Goal: Task Accomplishment & Management: Complete application form

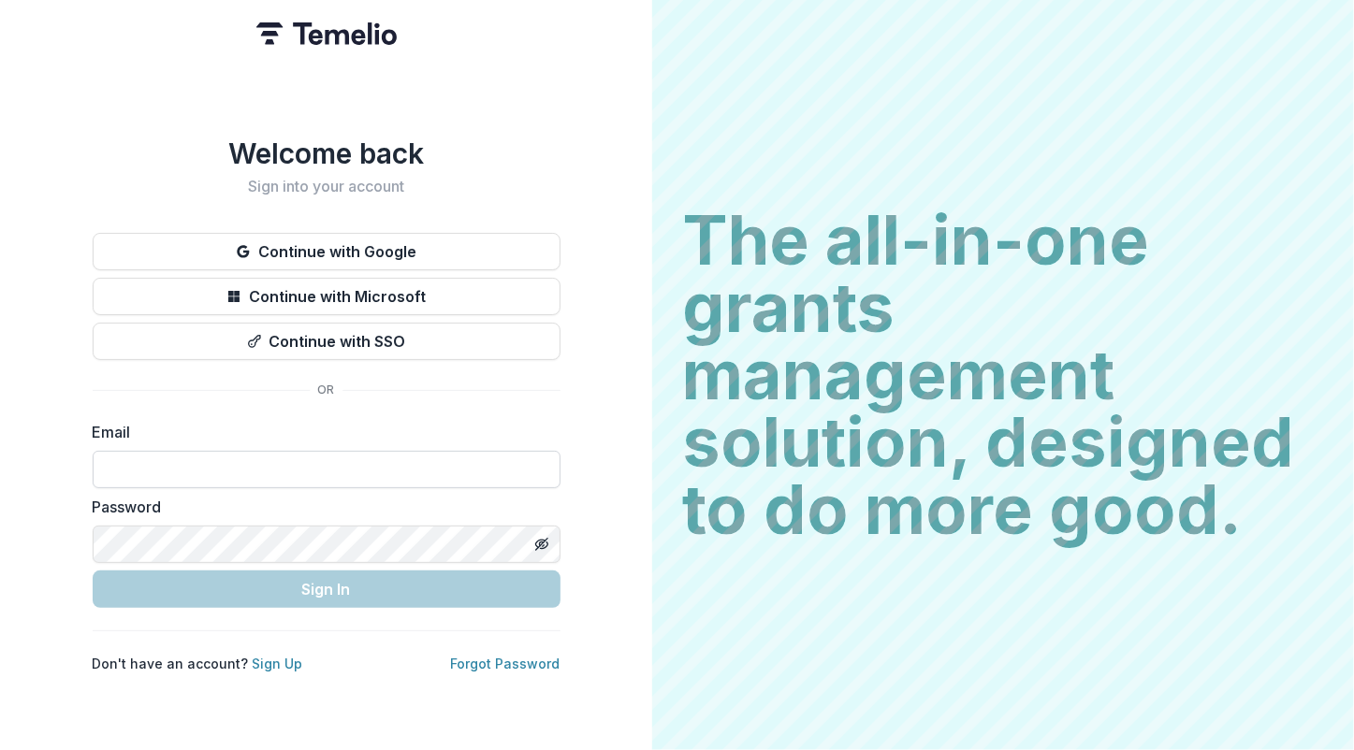
click at [196, 480] on input at bounding box center [327, 469] width 468 height 37
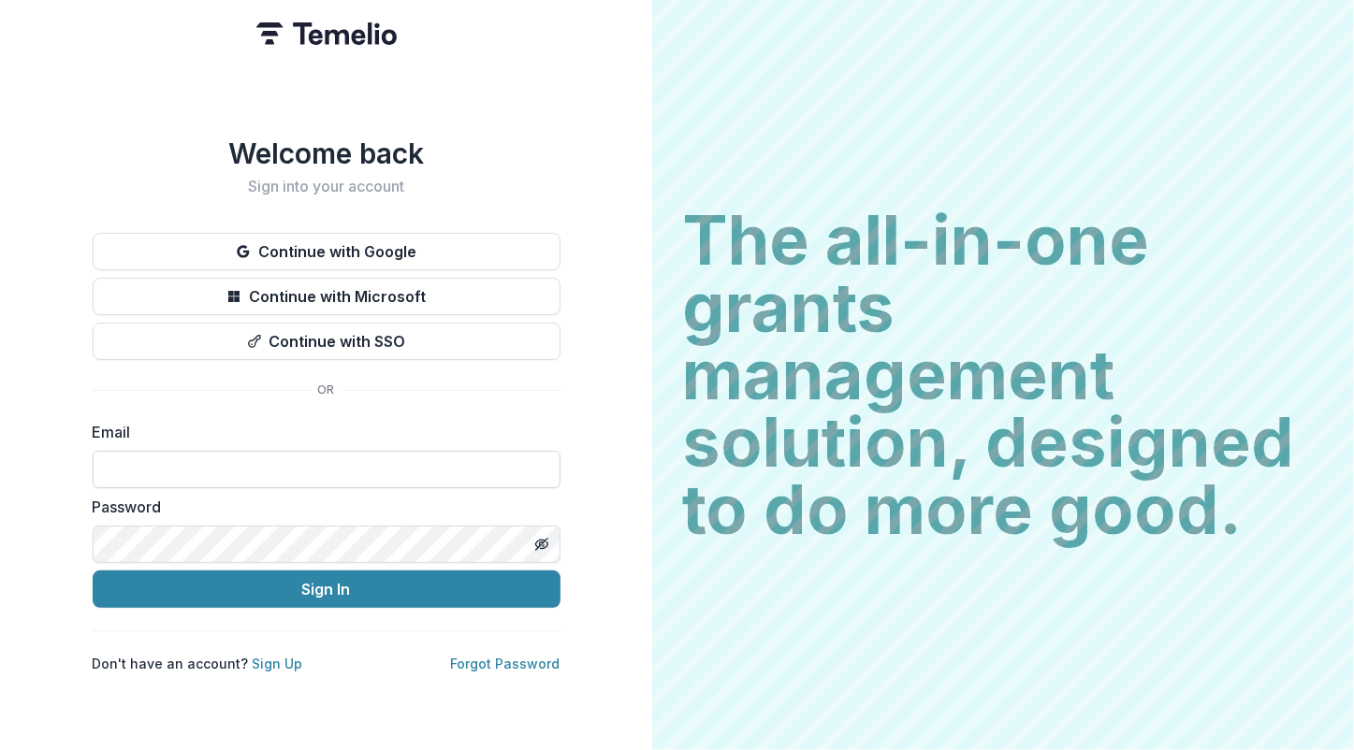
type input "**********"
click at [93, 571] on button "Sign In" at bounding box center [327, 589] width 468 height 37
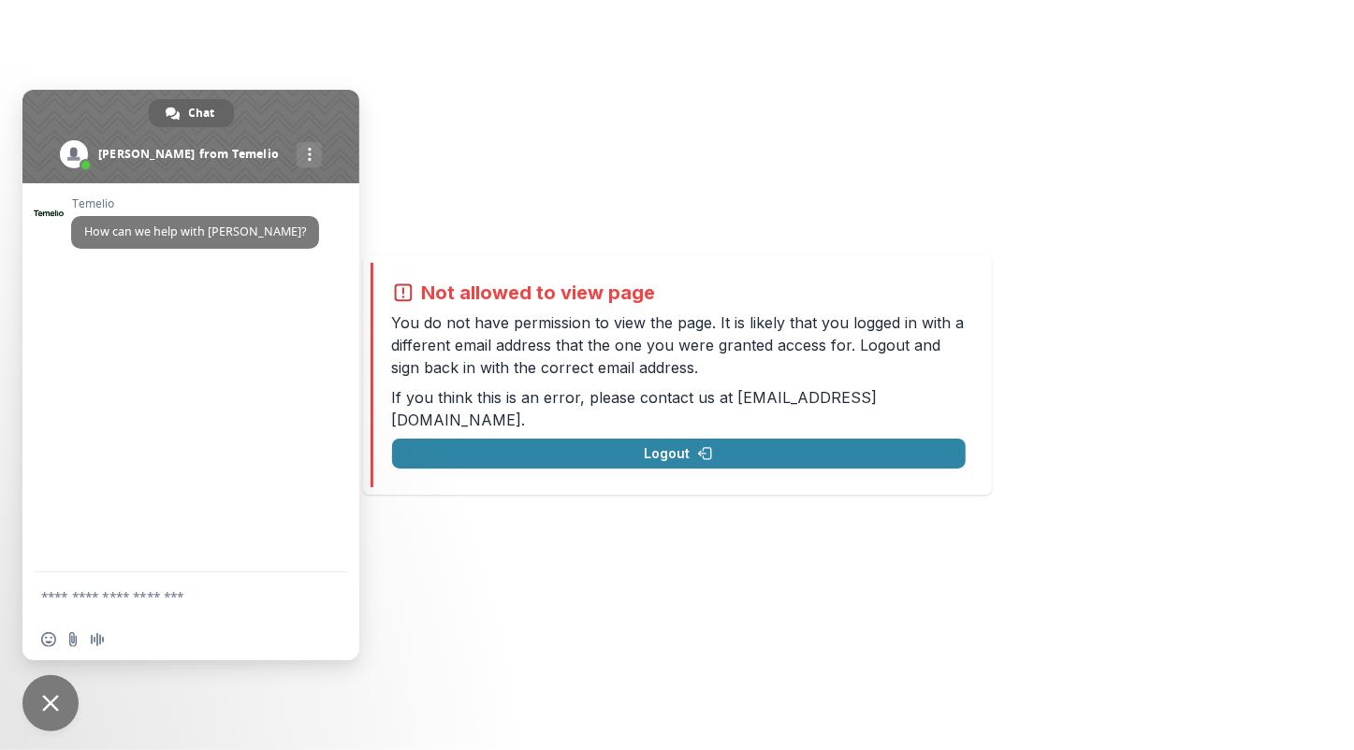
click at [641, 425] on div "Not allowed to view page You do not have permission to view the page. It is lik…" at bounding box center [678, 375] width 573 height 187
click at [318, 109] on span at bounding box center [190, 137] width 337 height 94
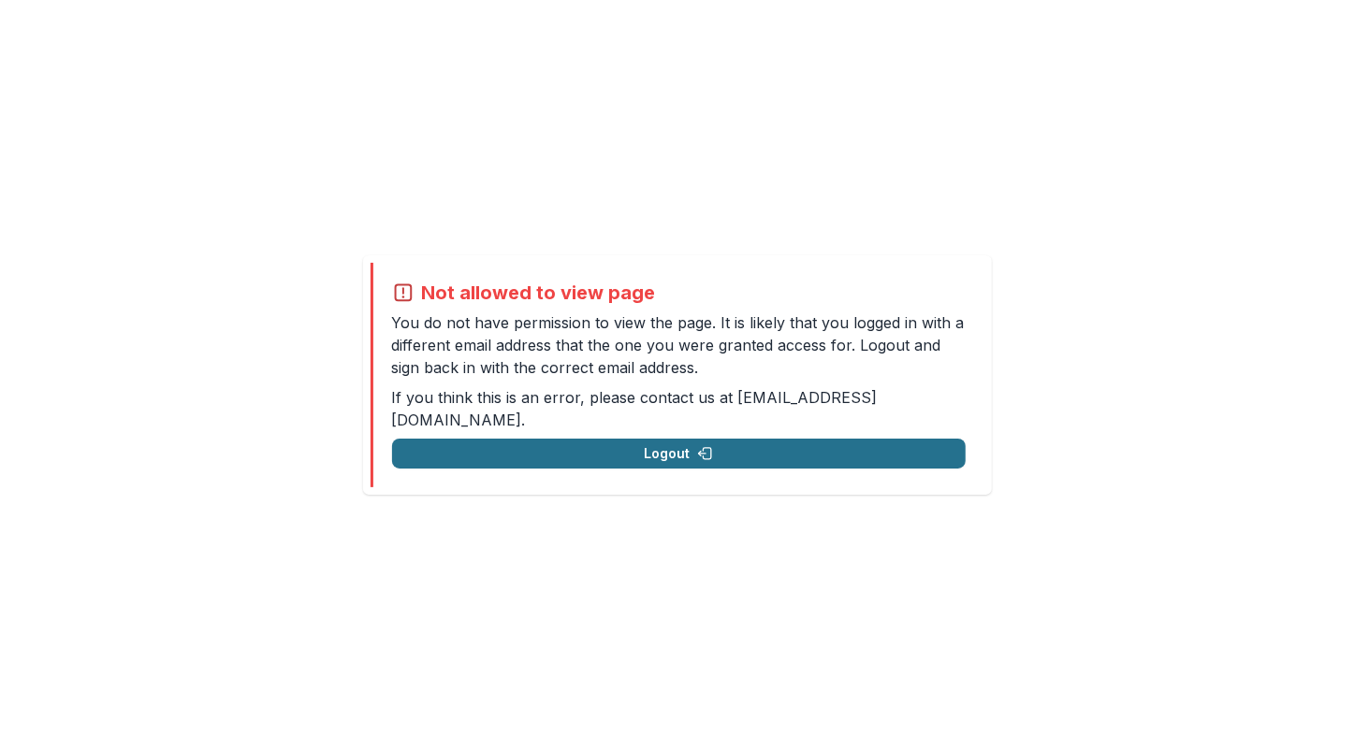
click at [608, 451] on button "Logout" at bounding box center [678, 454] width 573 height 30
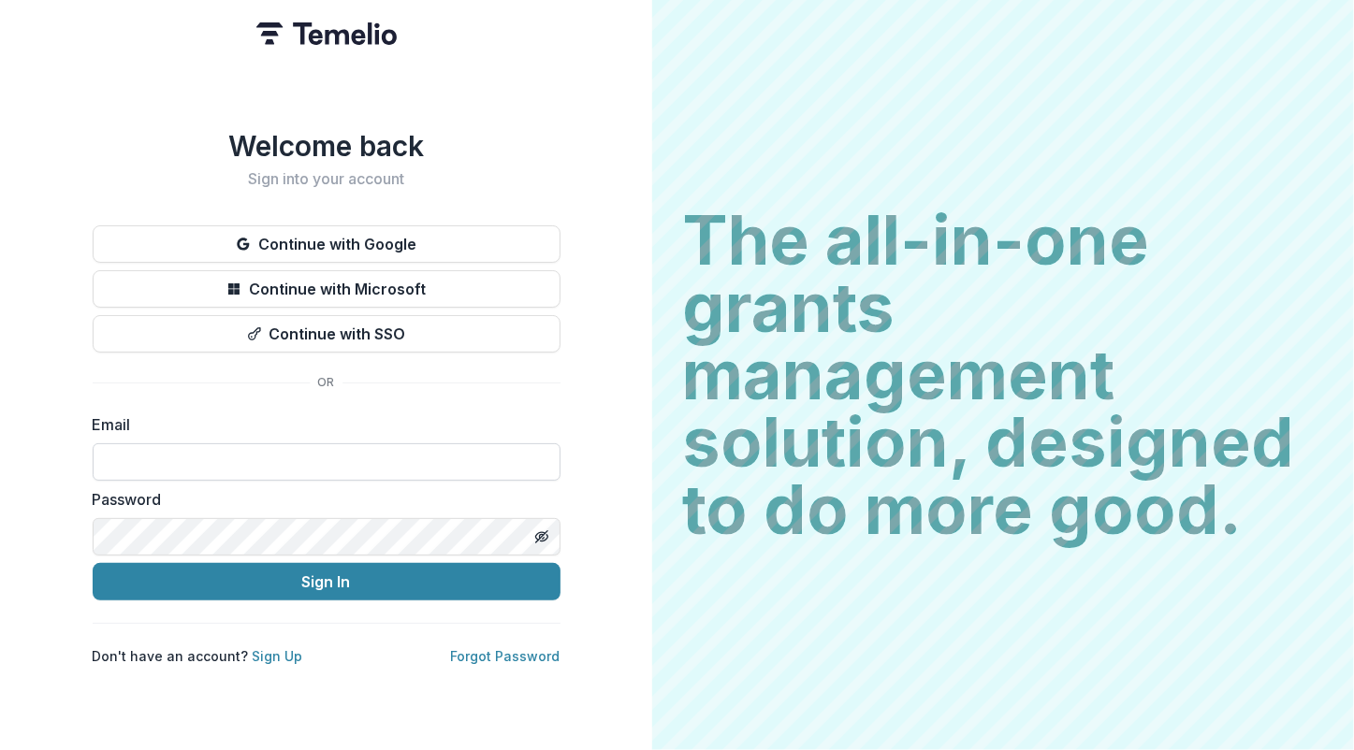
click at [316, 457] on input at bounding box center [327, 461] width 468 height 37
type input "**********"
click at [93, 563] on button "Sign In" at bounding box center [327, 581] width 468 height 37
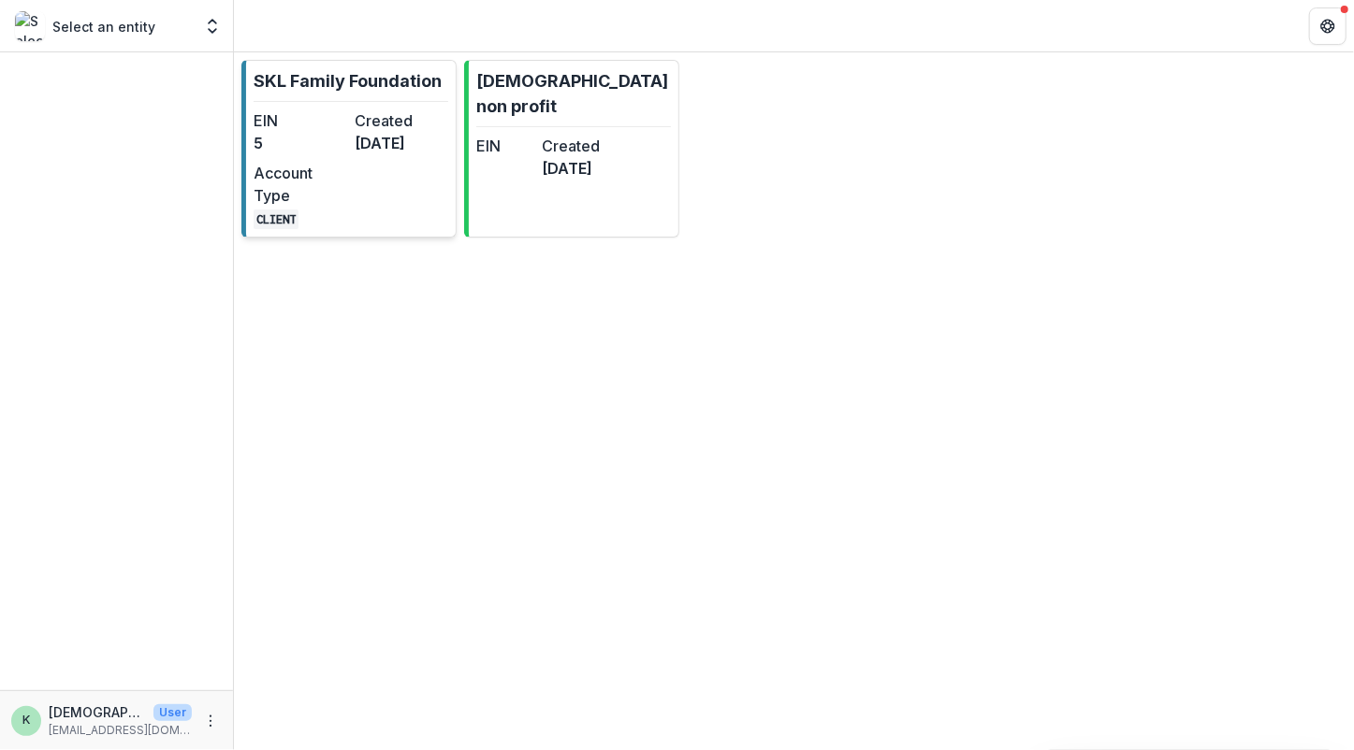
click at [288, 84] on p "SKL Family Foundation" at bounding box center [348, 80] width 188 height 25
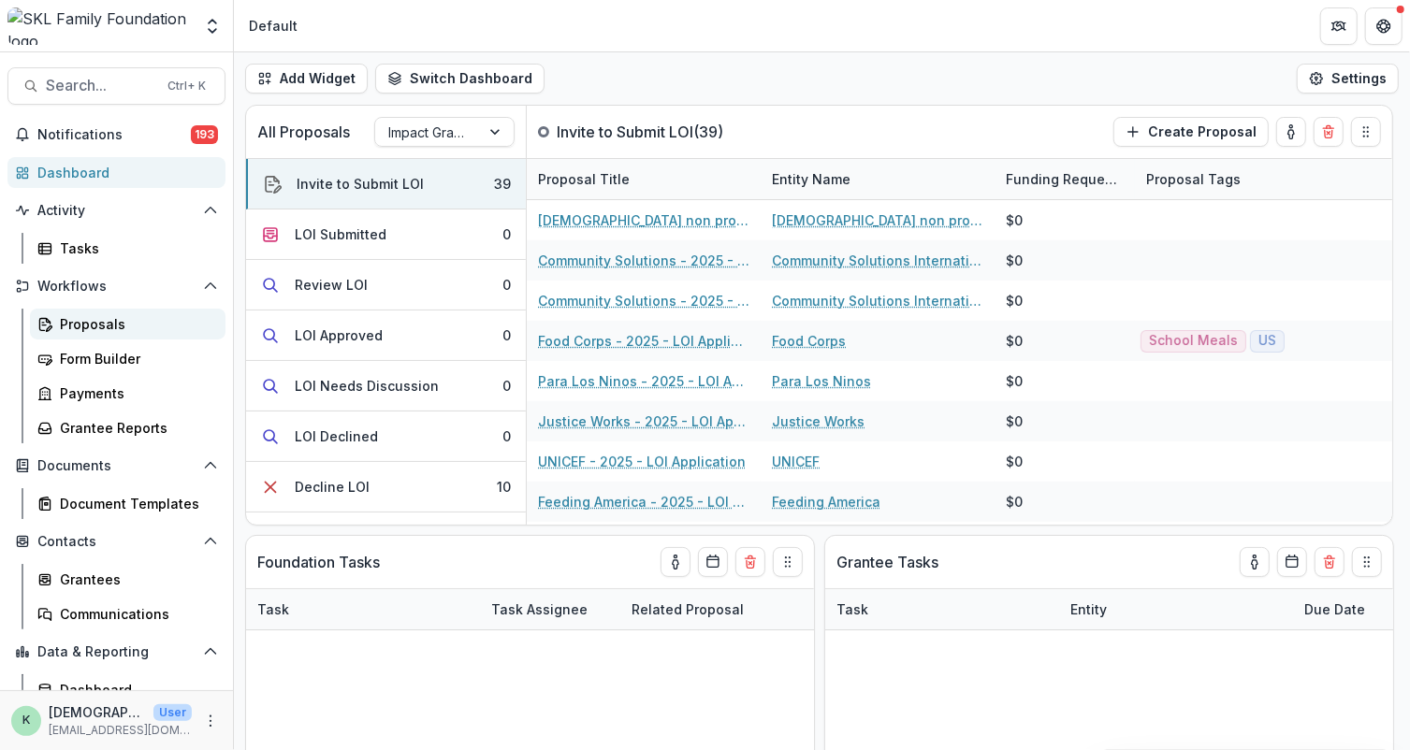
click at [123, 313] on link "Proposals" at bounding box center [128, 324] width 196 height 31
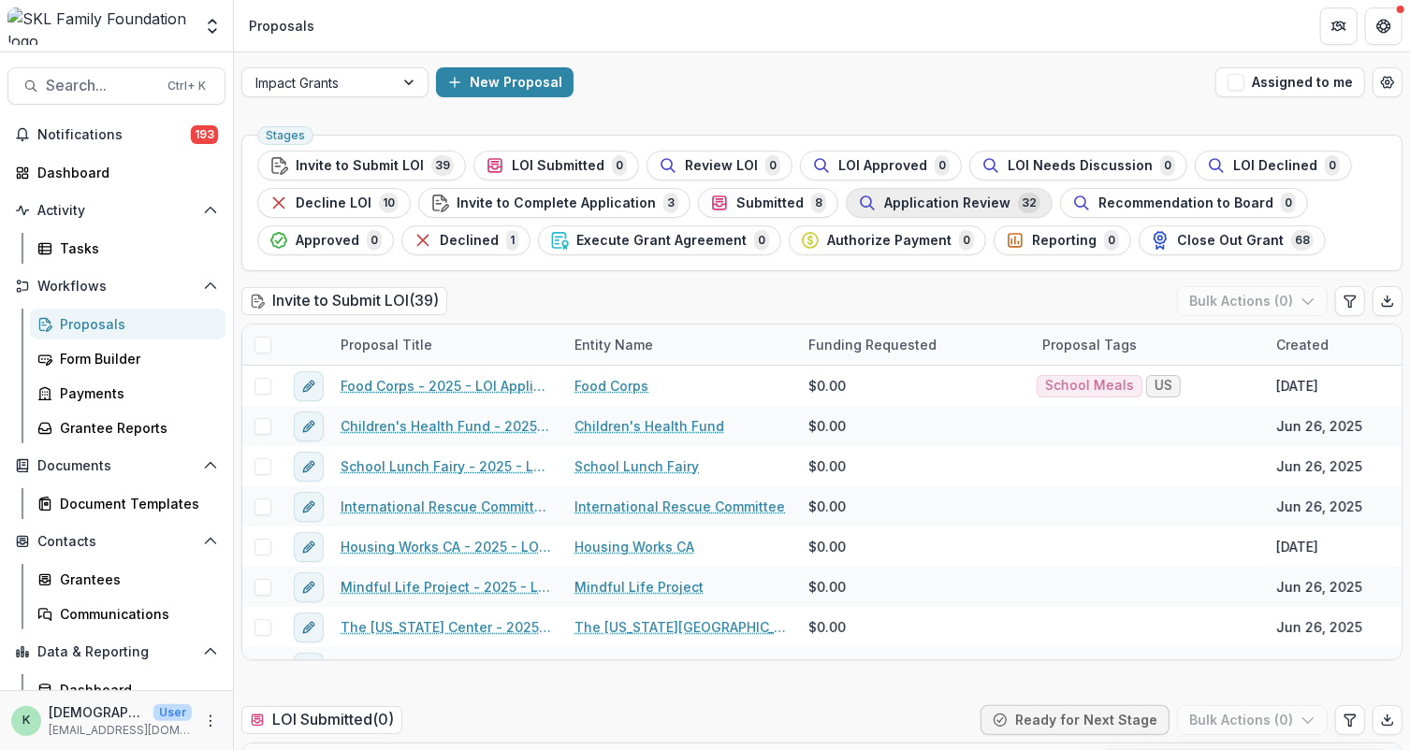
click at [884, 207] on span "Application Review" at bounding box center [947, 204] width 126 height 16
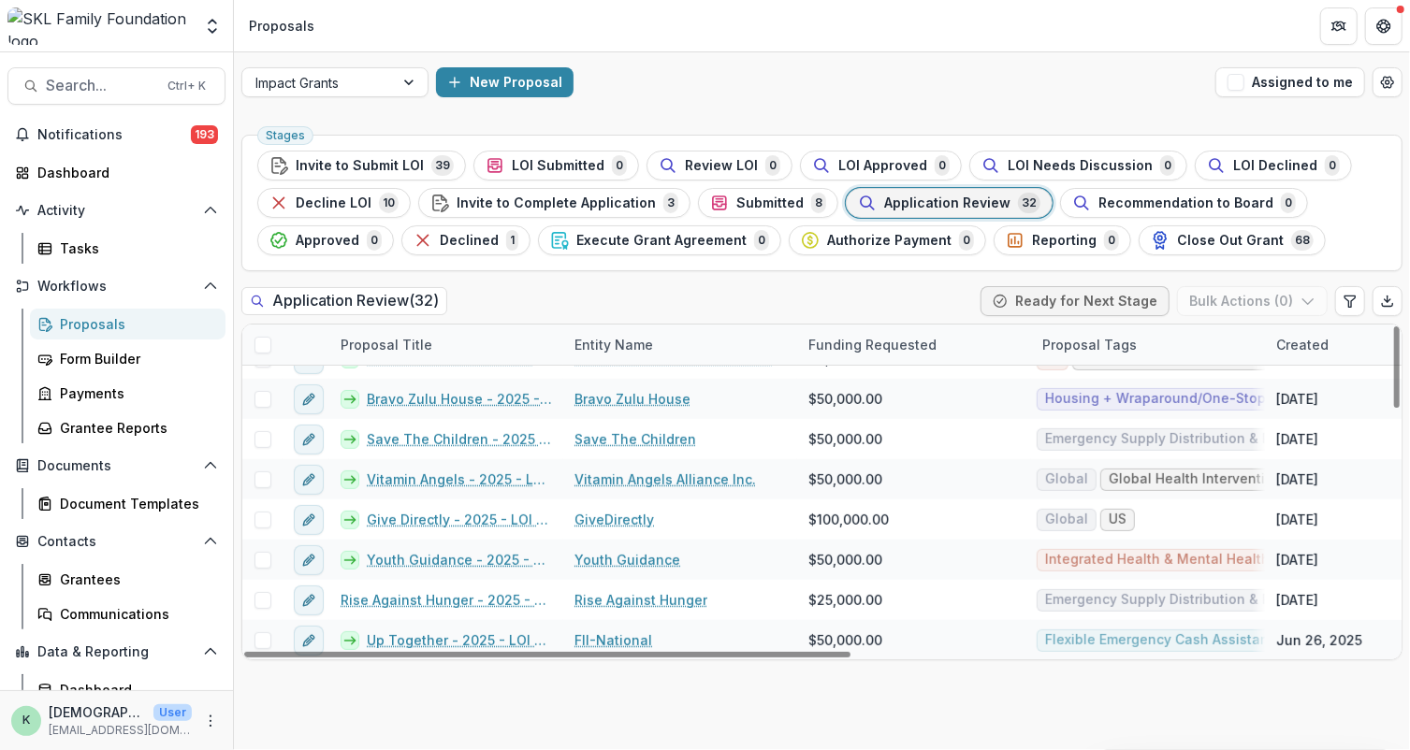
scroll to position [537, 0]
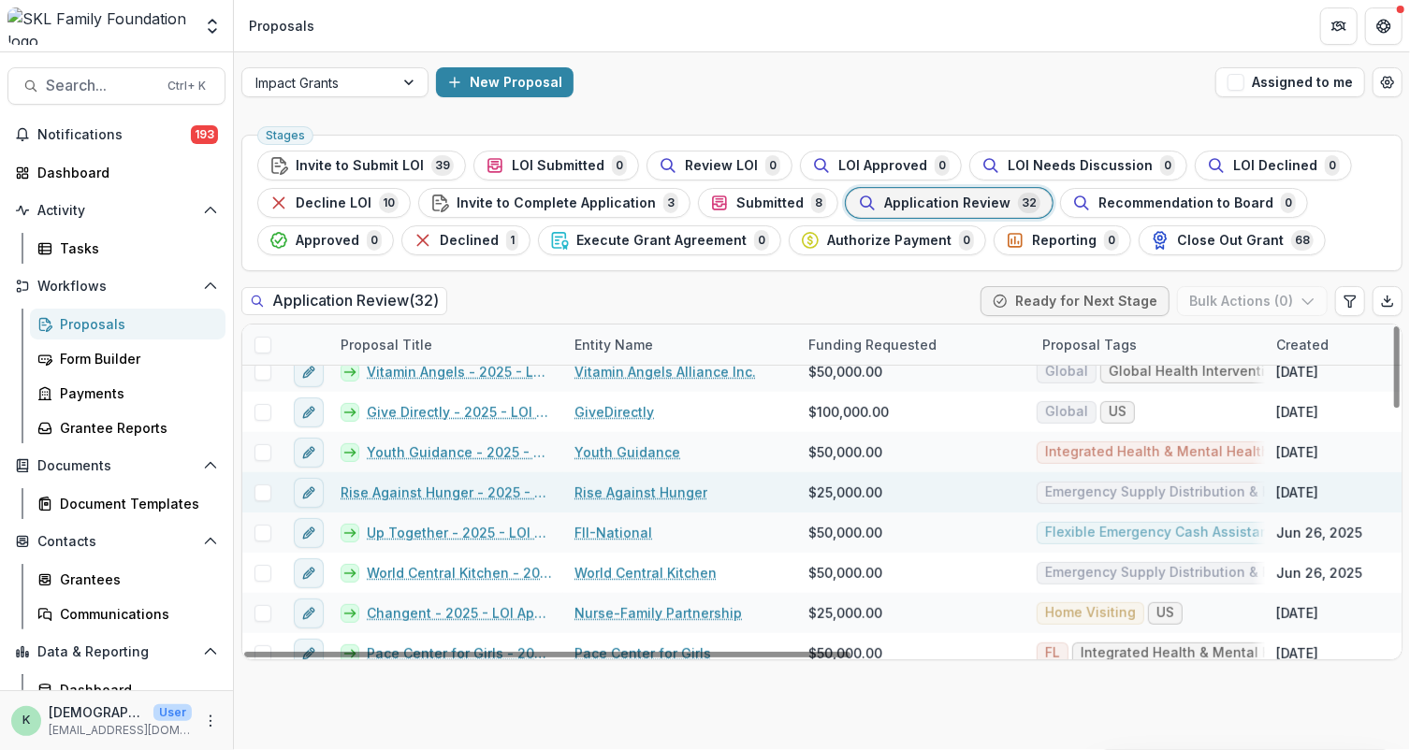
click at [475, 483] on link "Rise Against Hunger - 2025 - LOI Application" at bounding box center [446, 493] width 211 height 20
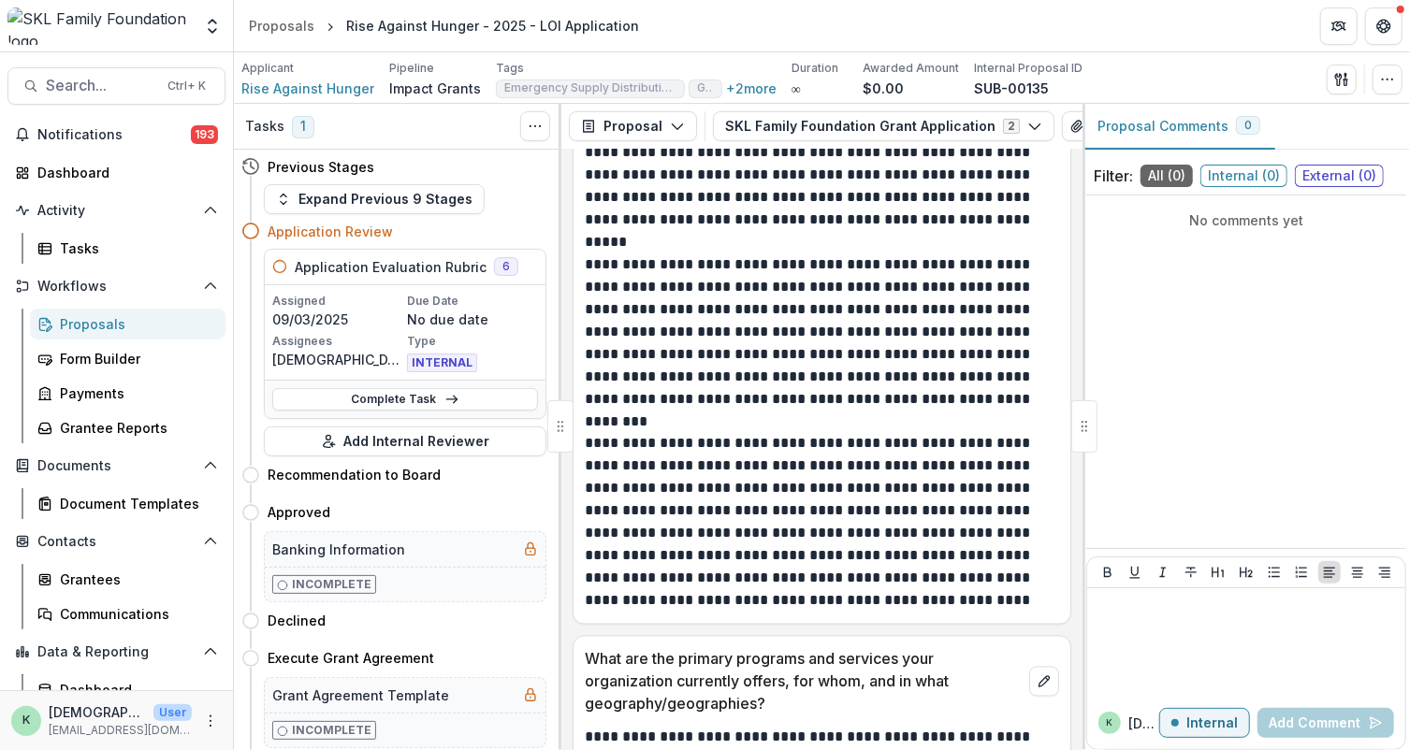
scroll to position [2349, 0]
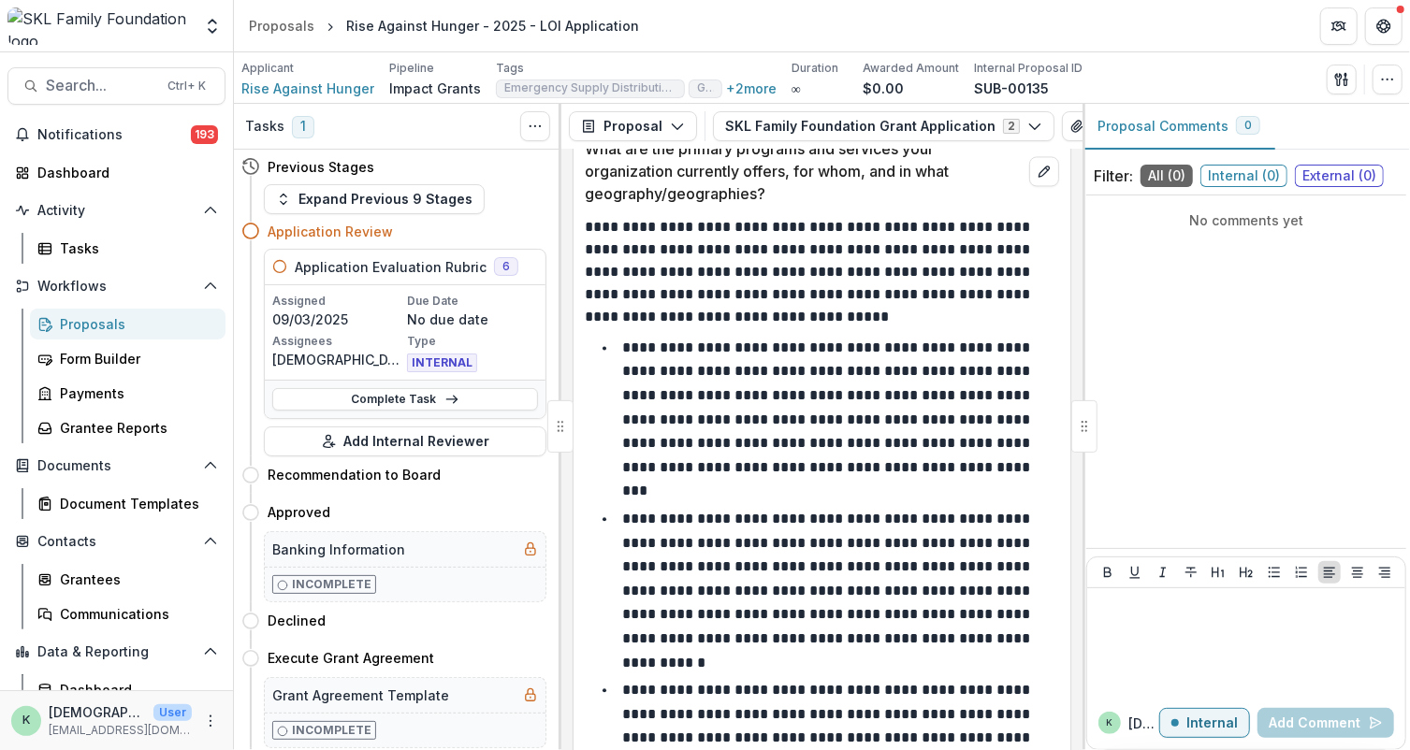
click at [728, 44] on header "Proposals Rise Against Hunger - 2025 - LOI Application" at bounding box center [822, 25] width 1176 height 51
click at [411, 401] on link "Complete Task" at bounding box center [405, 399] width 266 height 22
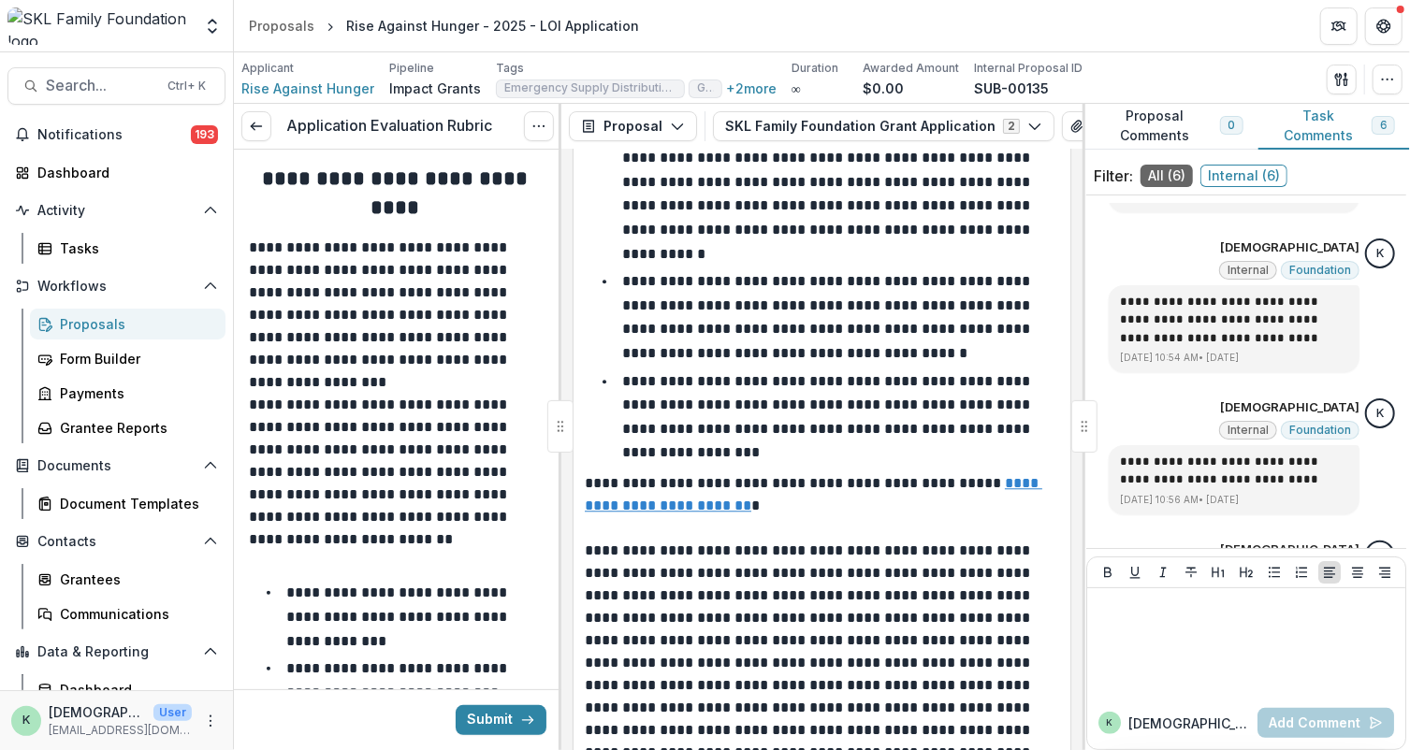
scroll to position [2761, 0]
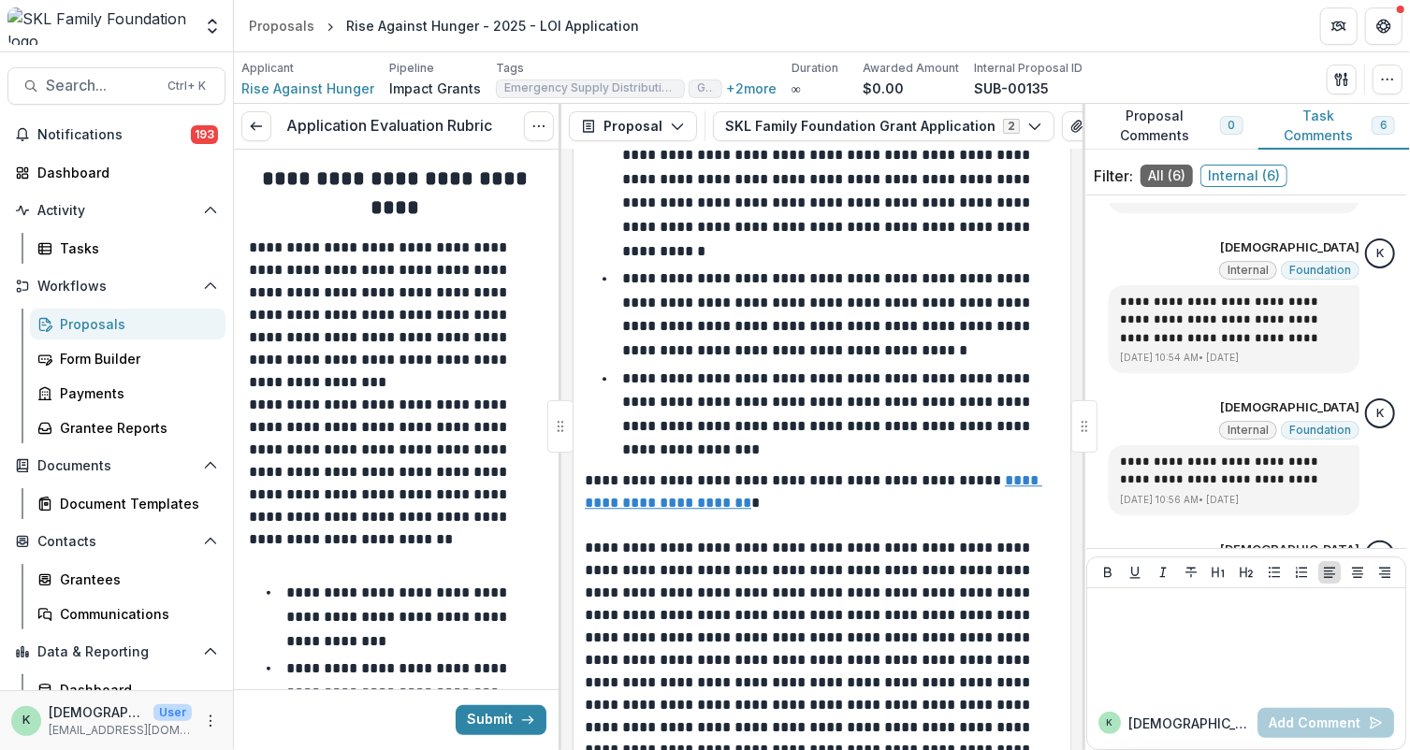
click at [906, 375] on p "**********" at bounding box center [828, 414] width 412 height 86
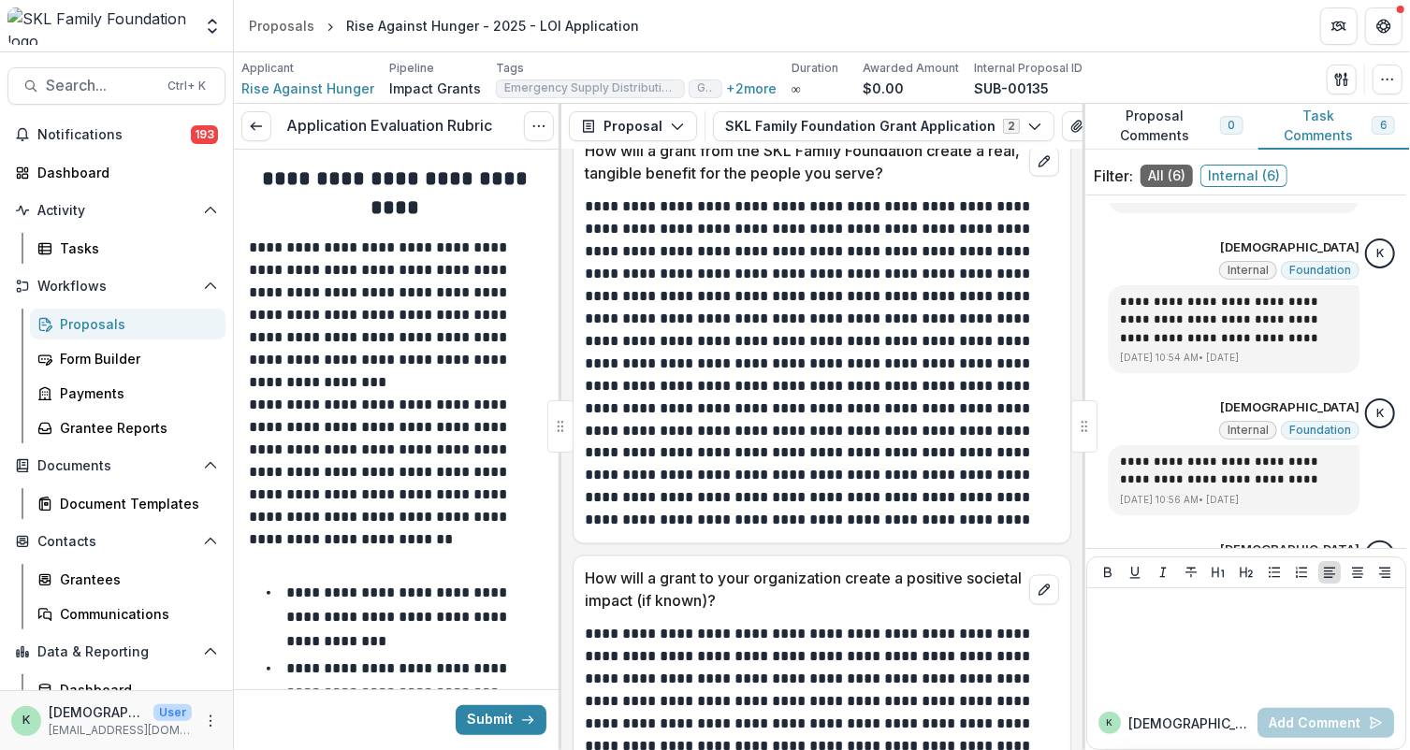
scroll to position [6051, 0]
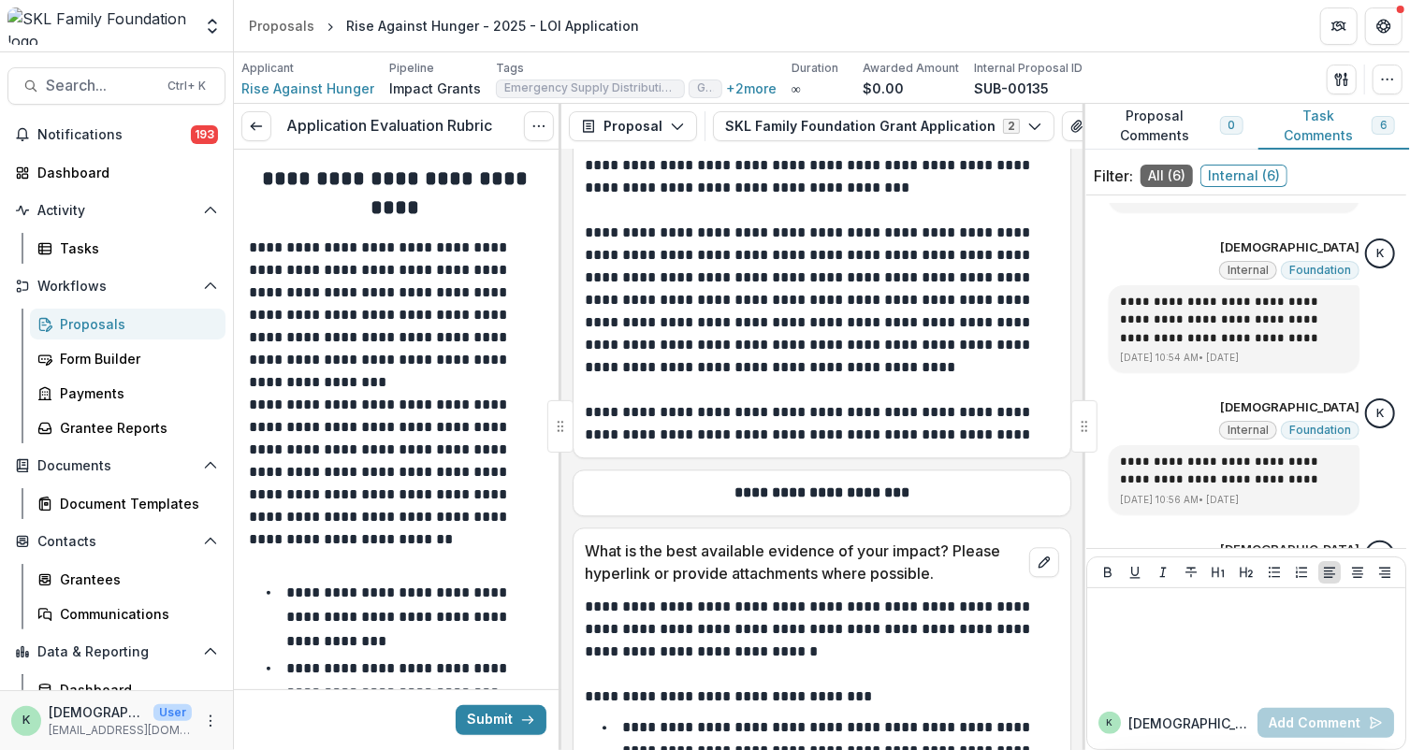
click at [733, 316] on p "**********" at bounding box center [820, 300] width 470 height 157
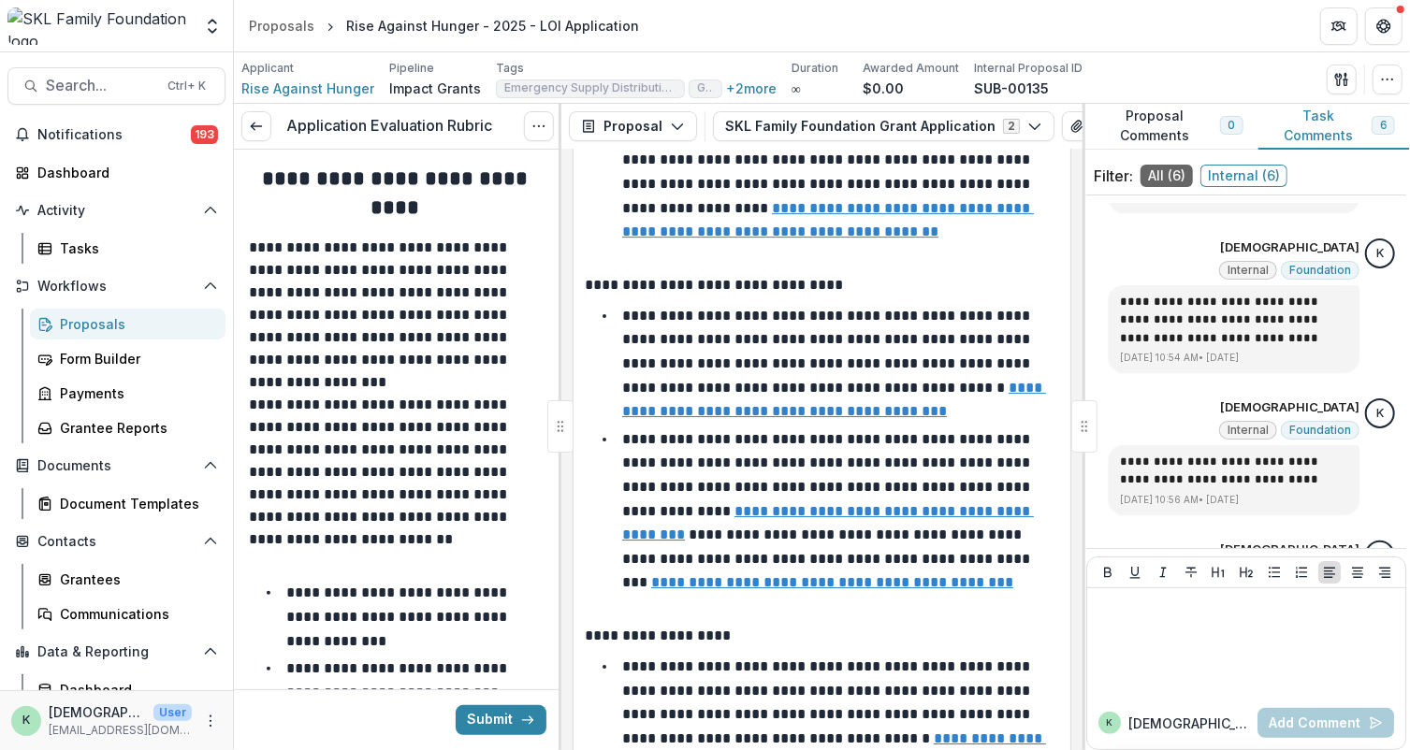
scroll to position [8234, 0]
